Goal: Task Accomplishment & Management: Complete application form

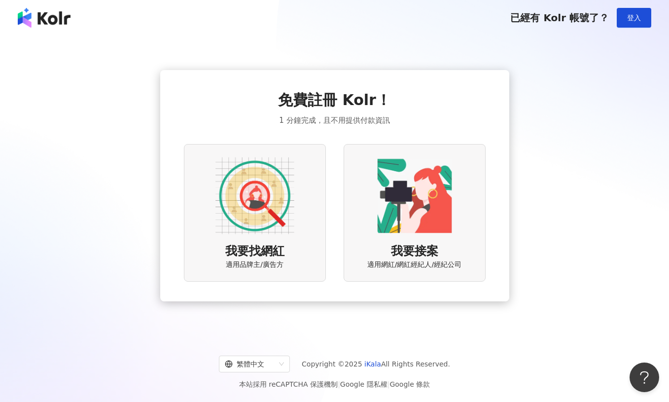
click at [256, 212] on img at bounding box center [254, 195] width 79 height 79
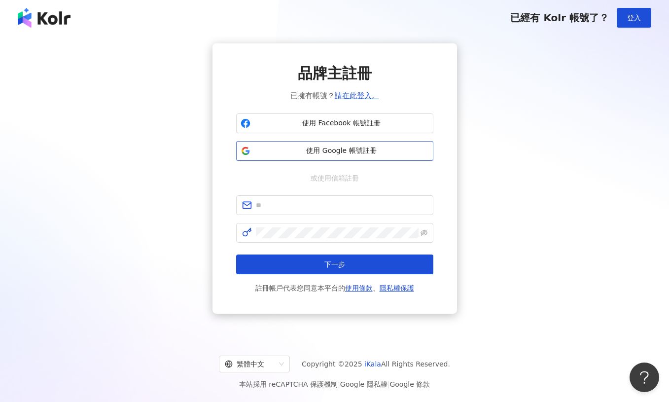
click at [346, 152] on span "使用 Google 帳號註冊" at bounding box center [341, 151] width 175 height 10
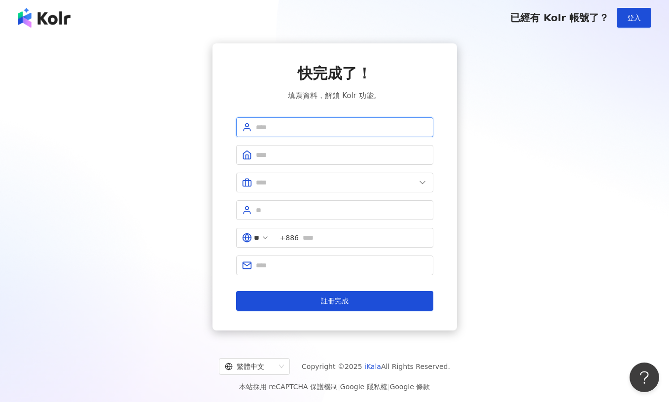
click at [302, 130] on input "text" at bounding box center [342, 127] width 172 height 11
